Goal: Download file/media

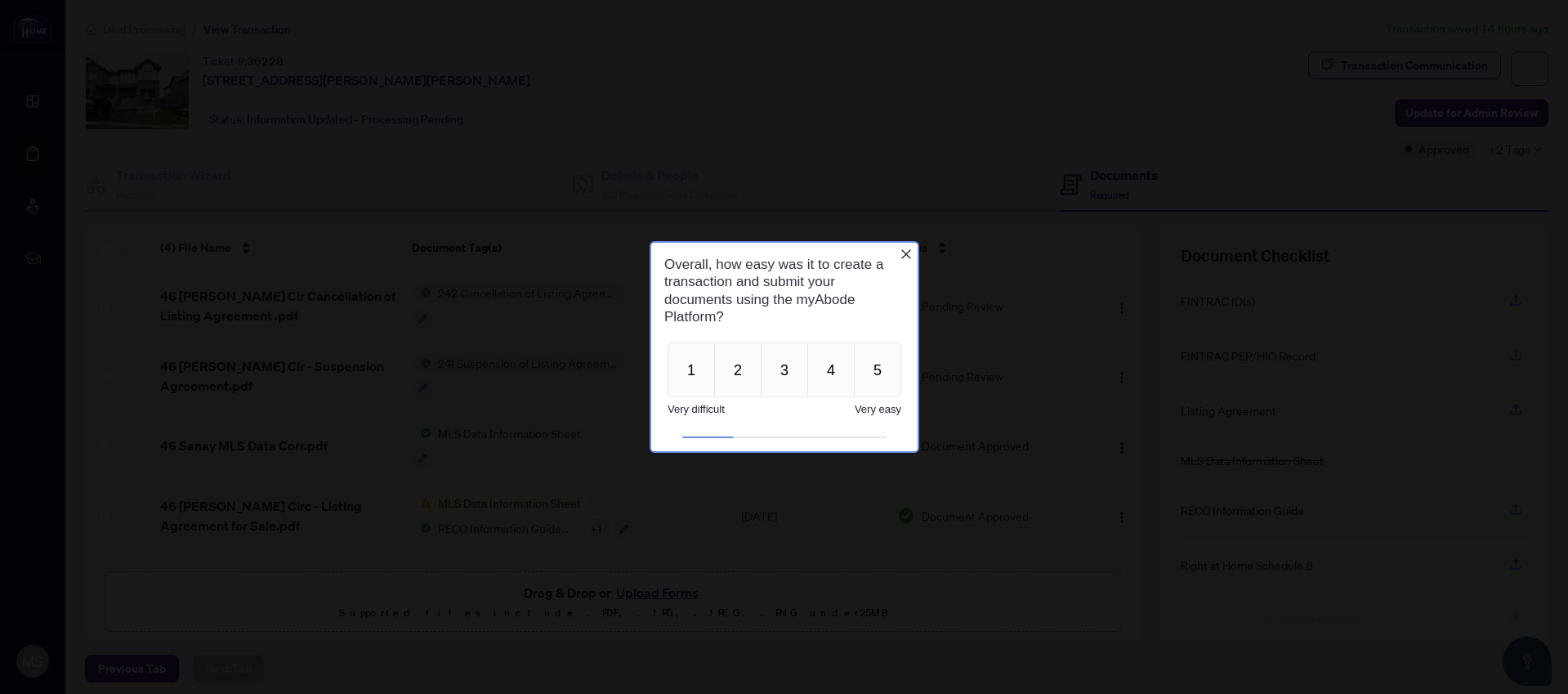
click at [906, 254] on icon "Close button" at bounding box center [906, 254] width 10 height 10
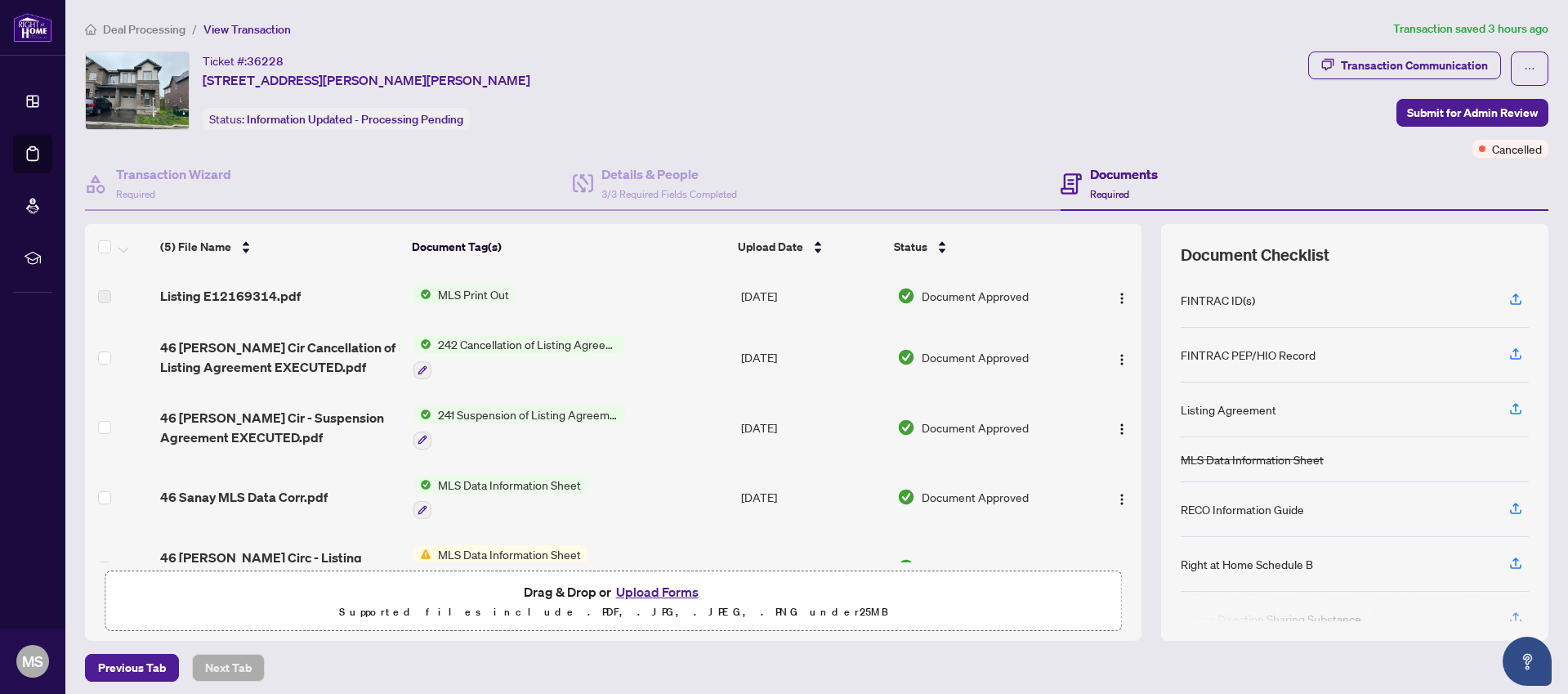
click at [505, 346] on span "242 Cancellation of Listing Agreement - Authority to Offer for Sale" at bounding box center [528, 344] width 193 height 18
click at [497, 434] on span "242 Cancellation of Listing Agreement - Authority to Offer for Sale" at bounding box center [527, 433] width 243 height 36
